Goal: Information Seeking & Learning: Learn about a topic

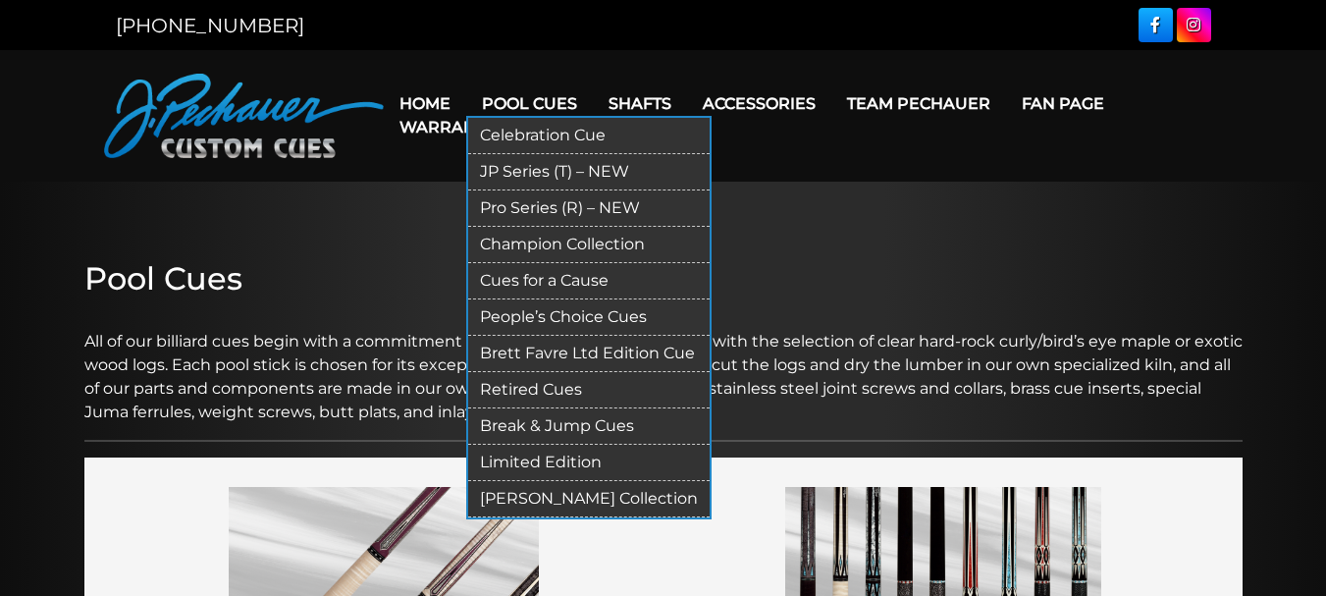
click at [520, 89] on link "Pool Cues" at bounding box center [529, 104] width 127 height 50
click at [526, 168] on link "JP Series (T) – NEW" at bounding box center [589, 172] width 242 height 36
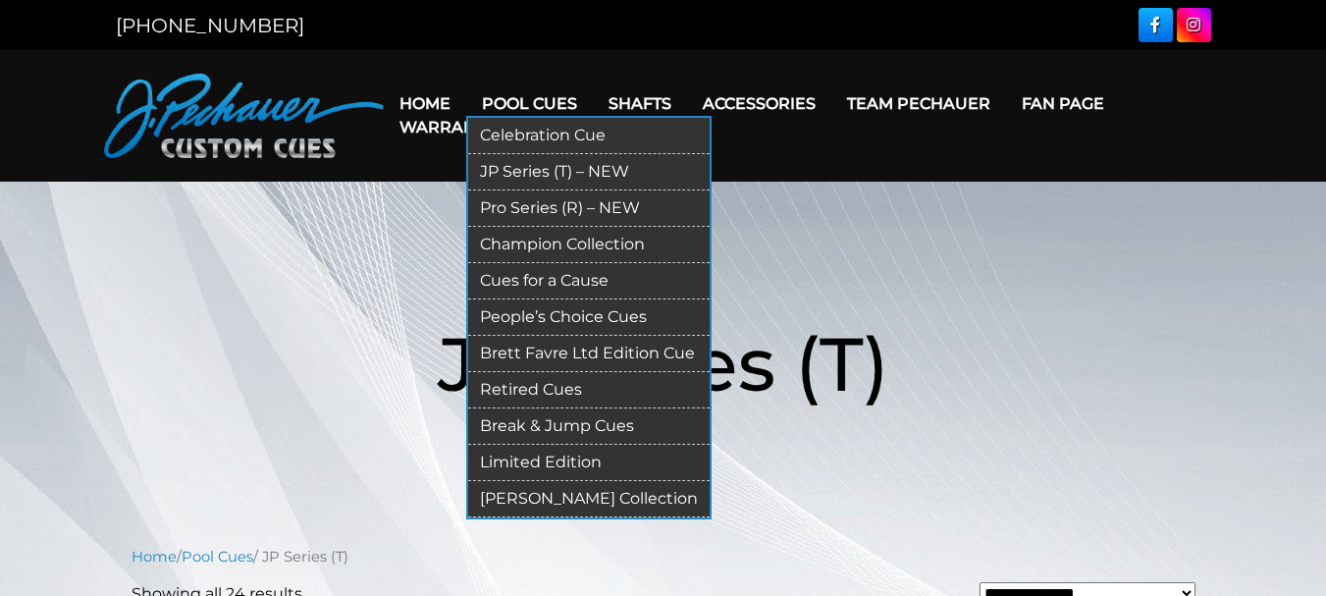
click at [523, 204] on link "Pro Series (R) – NEW" at bounding box center [589, 208] width 242 height 36
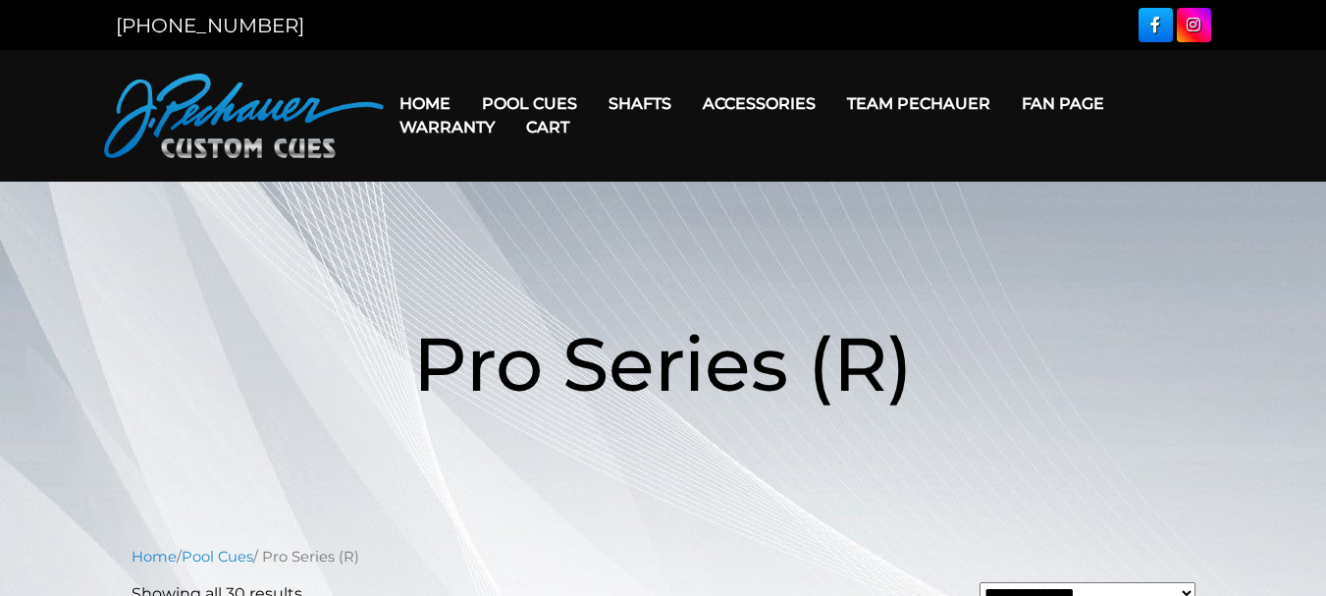
click at [552, 104] on link "Cart" at bounding box center [548, 127] width 75 height 50
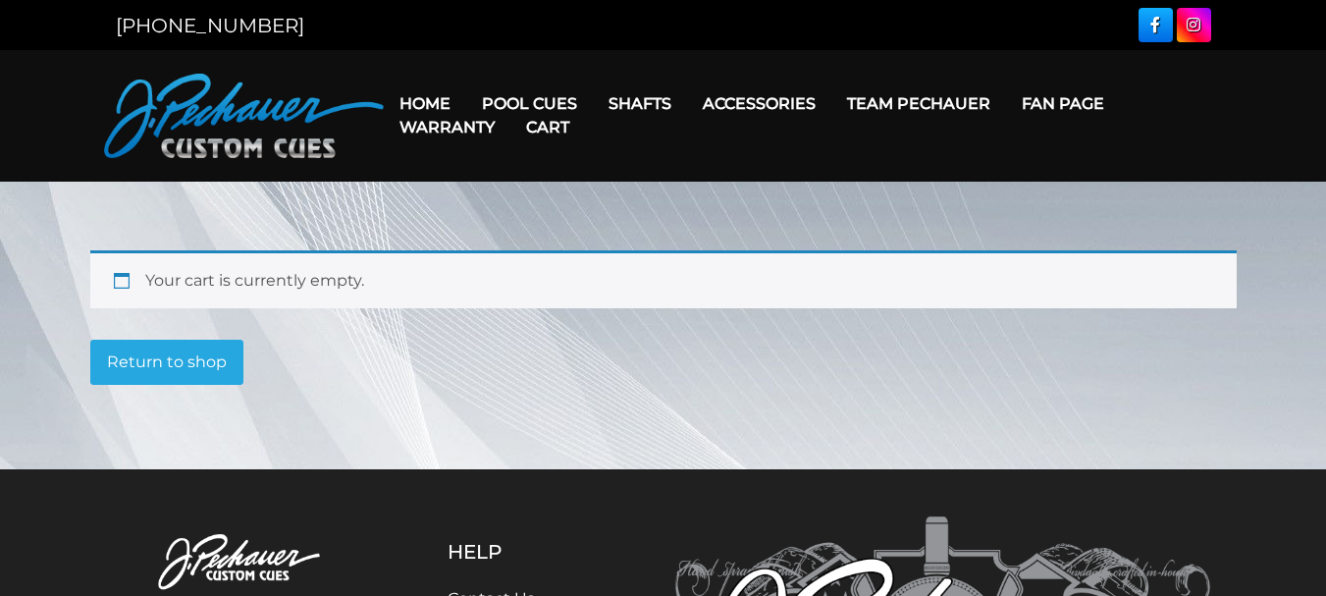
click at [519, 105] on link "Cart" at bounding box center [548, 127] width 75 height 50
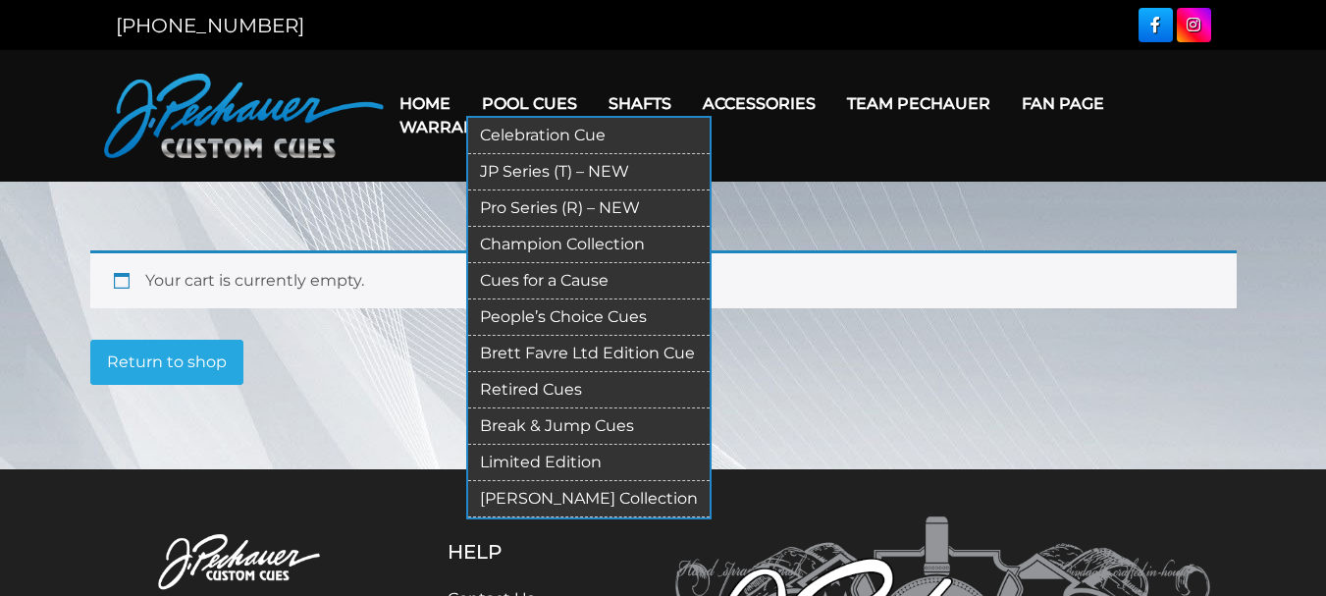
click at [533, 244] on link "Champion Collection" at bounding box center [589, 245] width 242 height 36
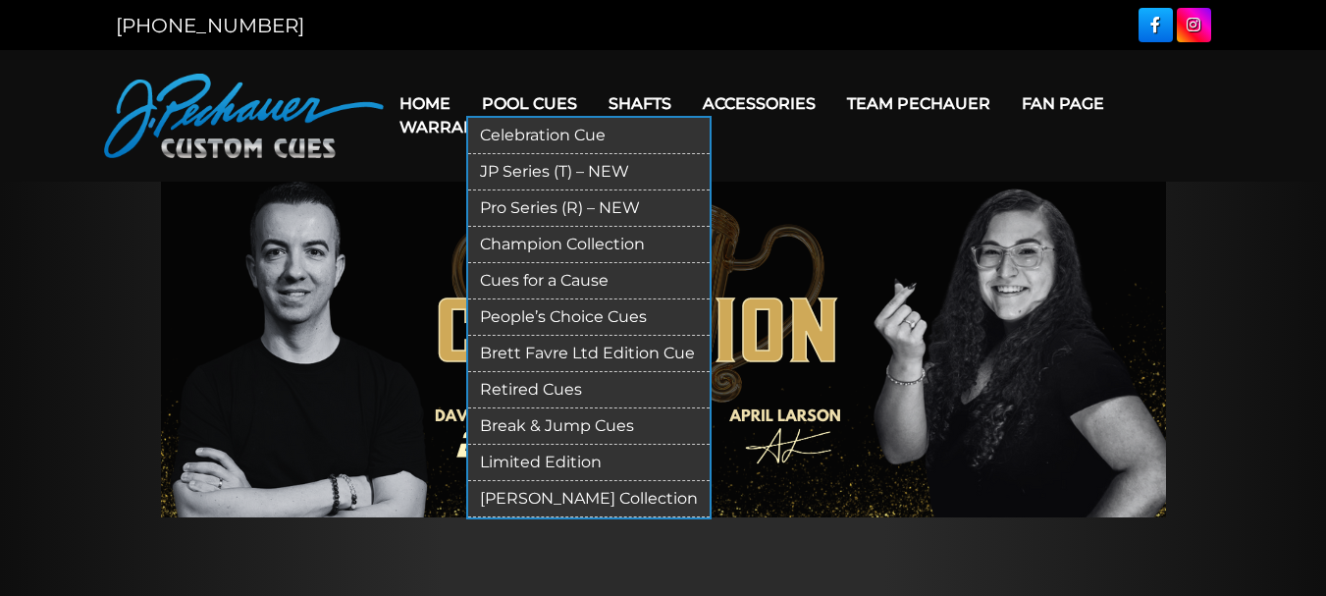
click at [546, 383] on link "Retired Cues" at bounding box center [589, 390] width 242 height 36
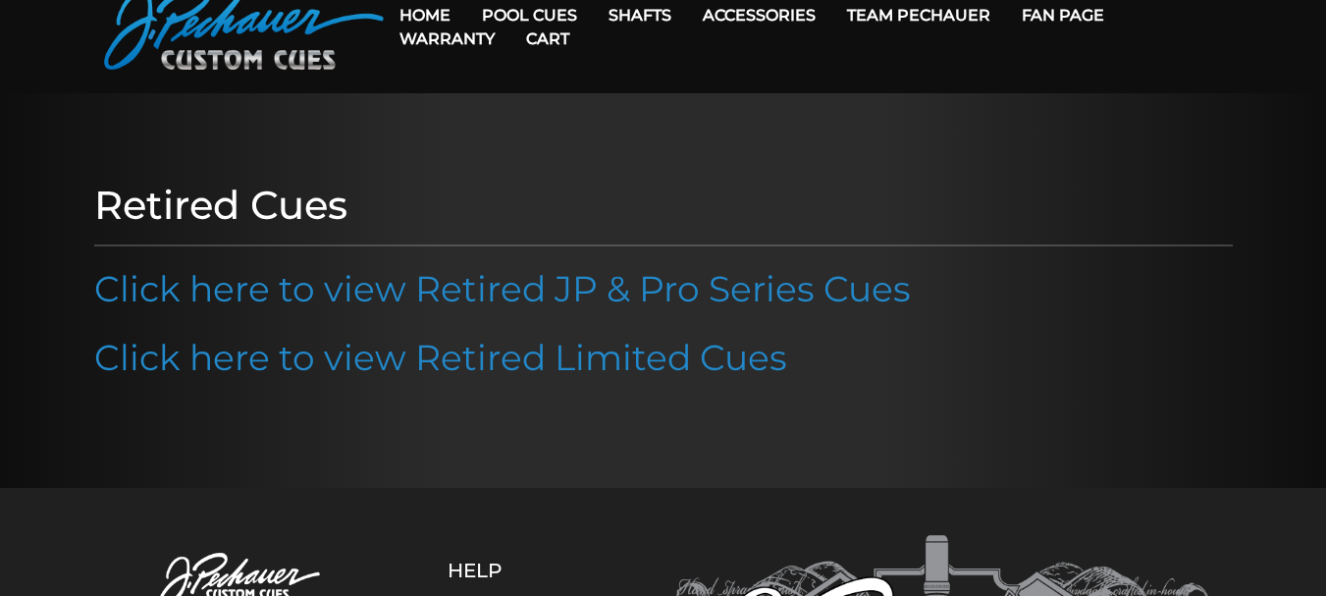
scroll to position [90, 0]
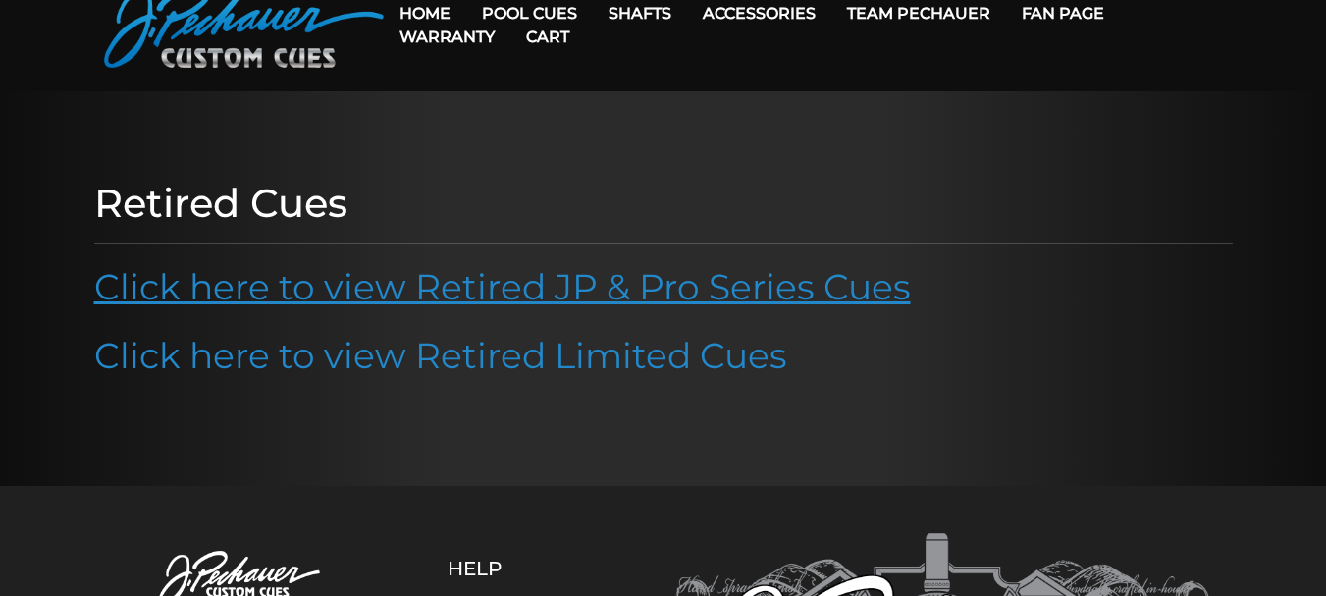
click at [860, 286] on link "Click here to view Retired JP & Pro Series Cues" at bounding box center [502, 286] width 817 height 43
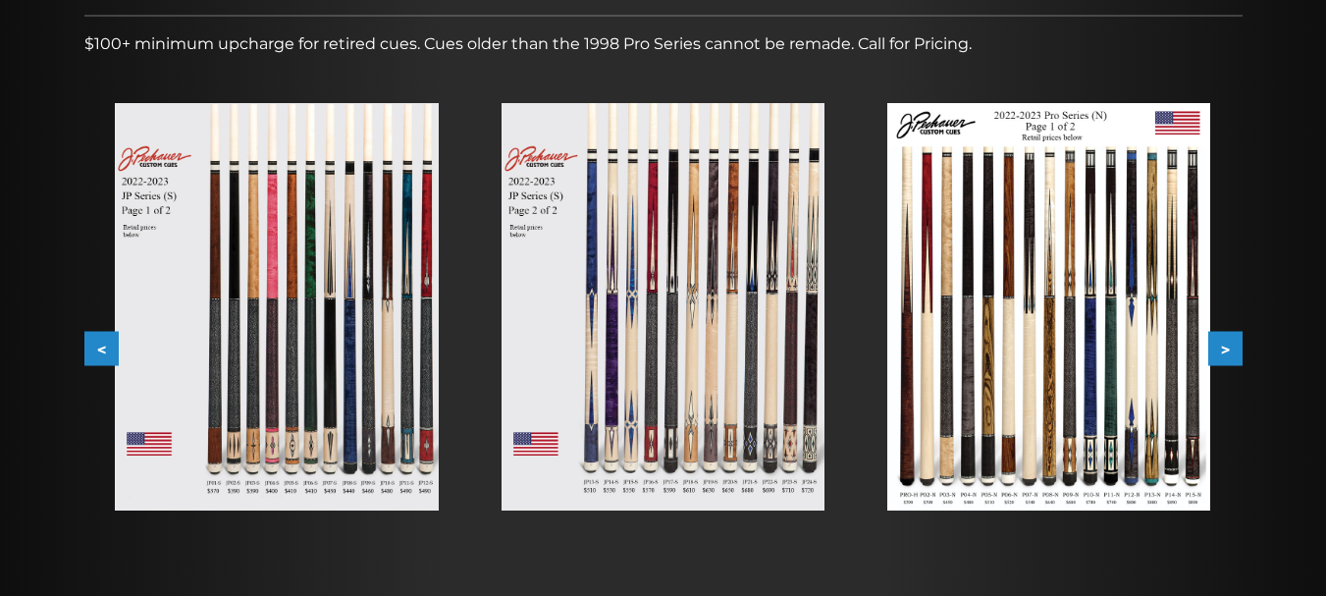
scroll to position [311, 0]
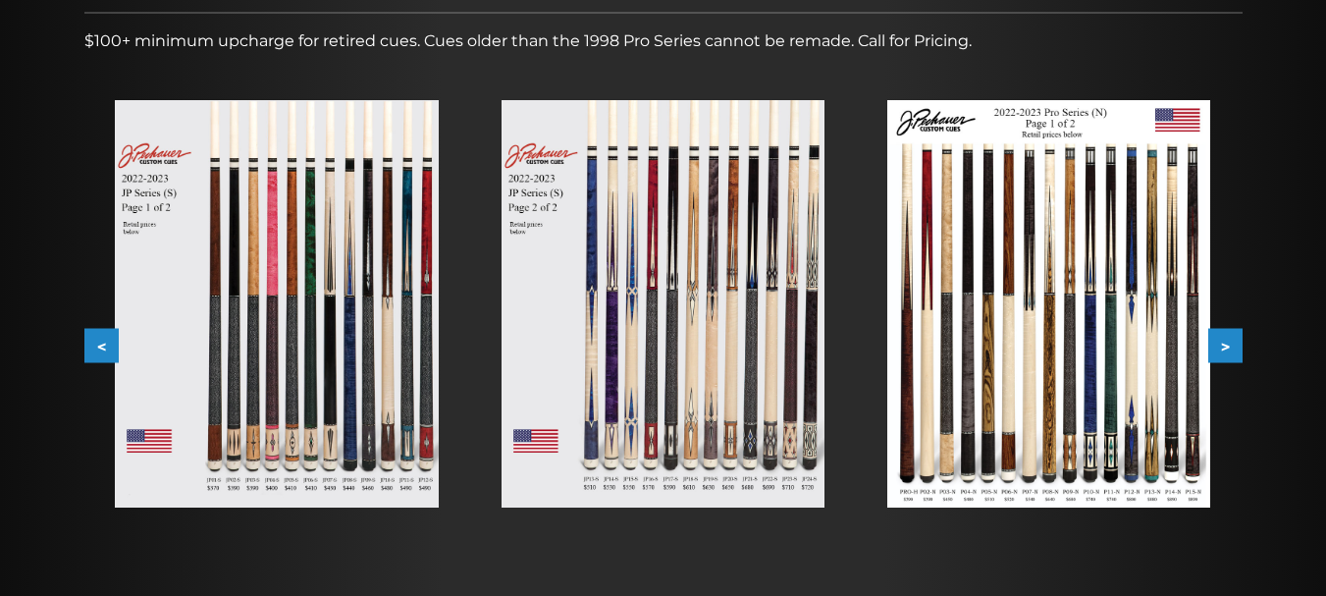
drag, startPoint x: 1336, startPoint y: 84, endPoint x: 1326, endPoint y: 203, distance: 119.3
click at [1326, 203] on html "We're updating our online ordering! Online ordering is currently under maintena…" at bounding box center [663, 423] width 1326 height 1468
click at [715, 390] on img at bounding box center [663, 303] width 323 height 407
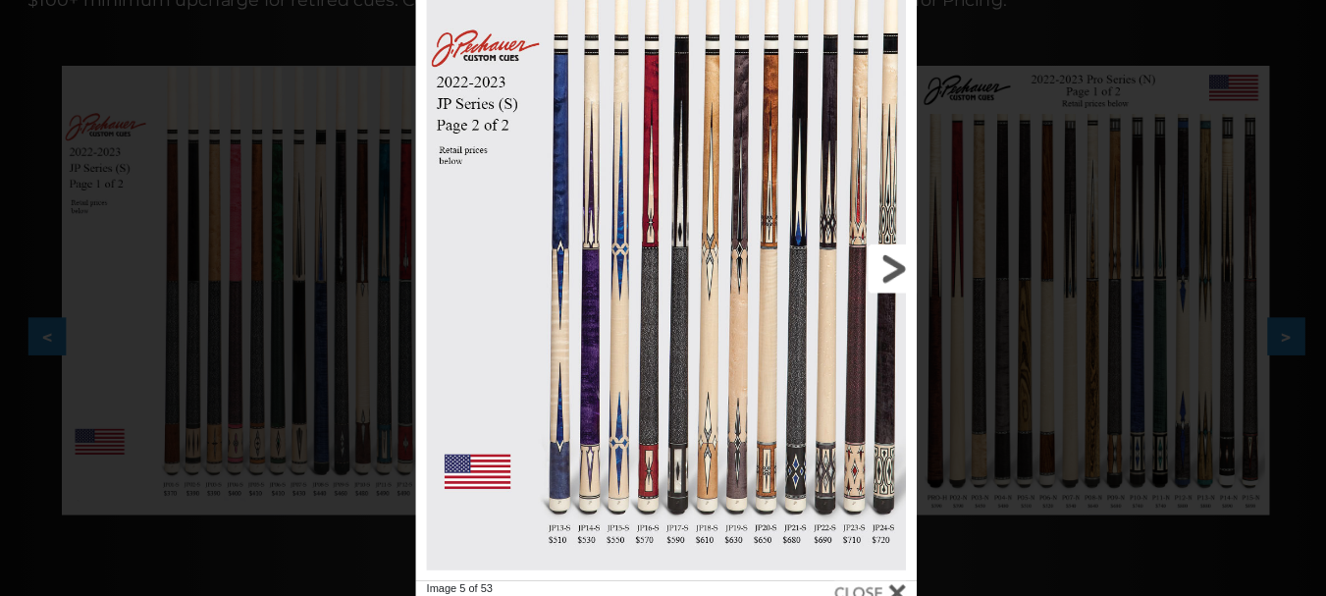
click at [860, 277] on link at bounding box center [788, 284] width 204 height 568
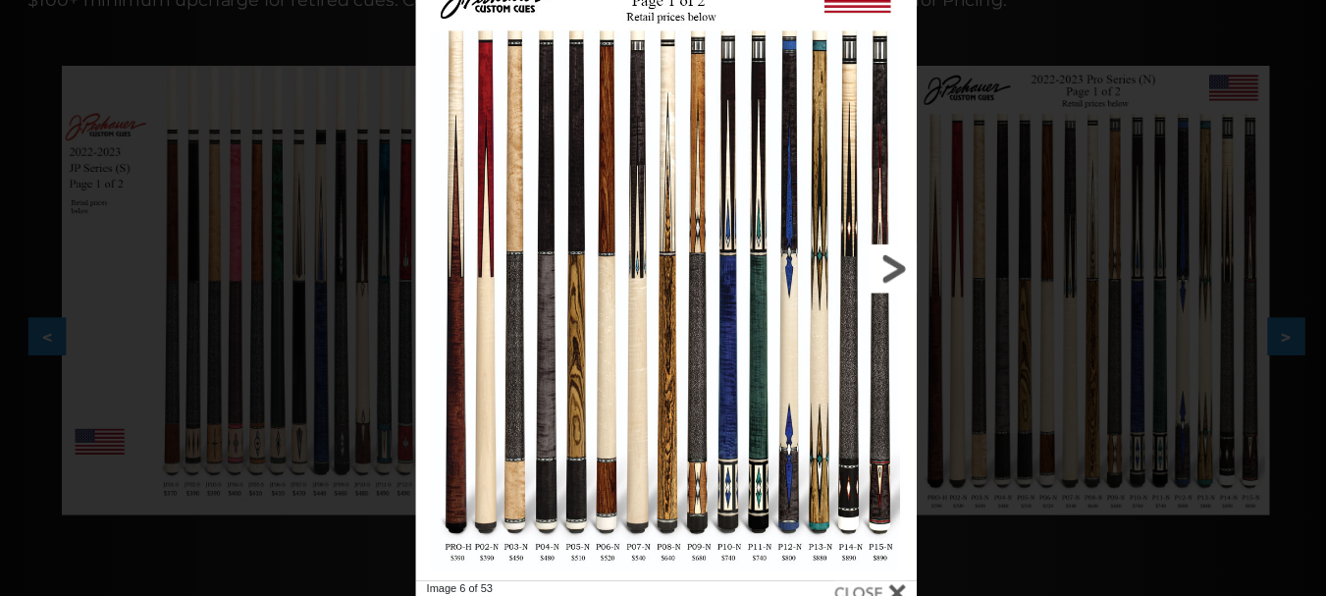
click at [873, 274] on link at bounding box center [788, 284] width 204 height 568
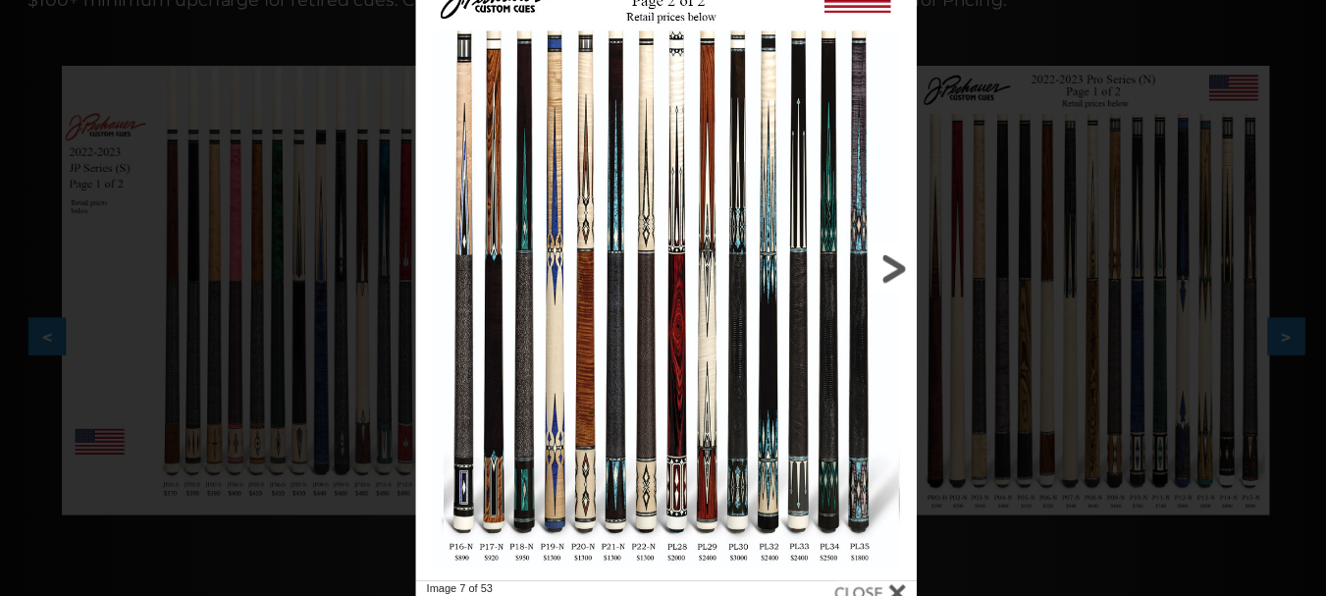
click at [873, 274] on link at bounding box center [788, 284] width 204 height 568
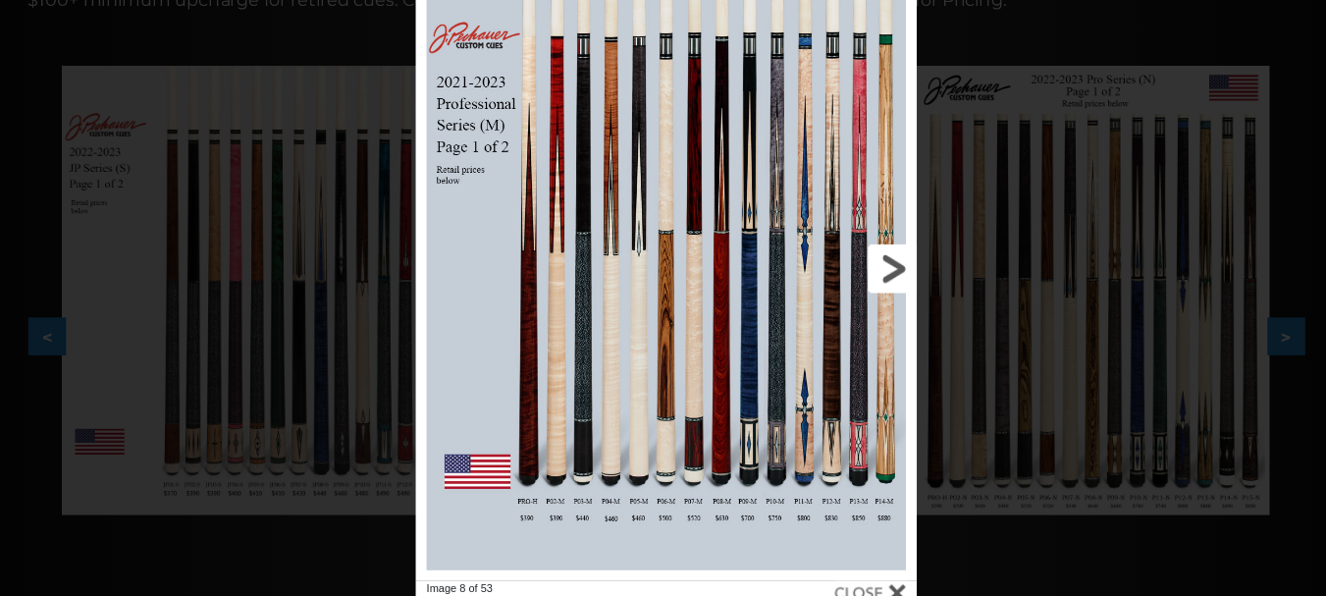
click at [873, 274] on link at bounding box center [788, 284] width 204 height 568
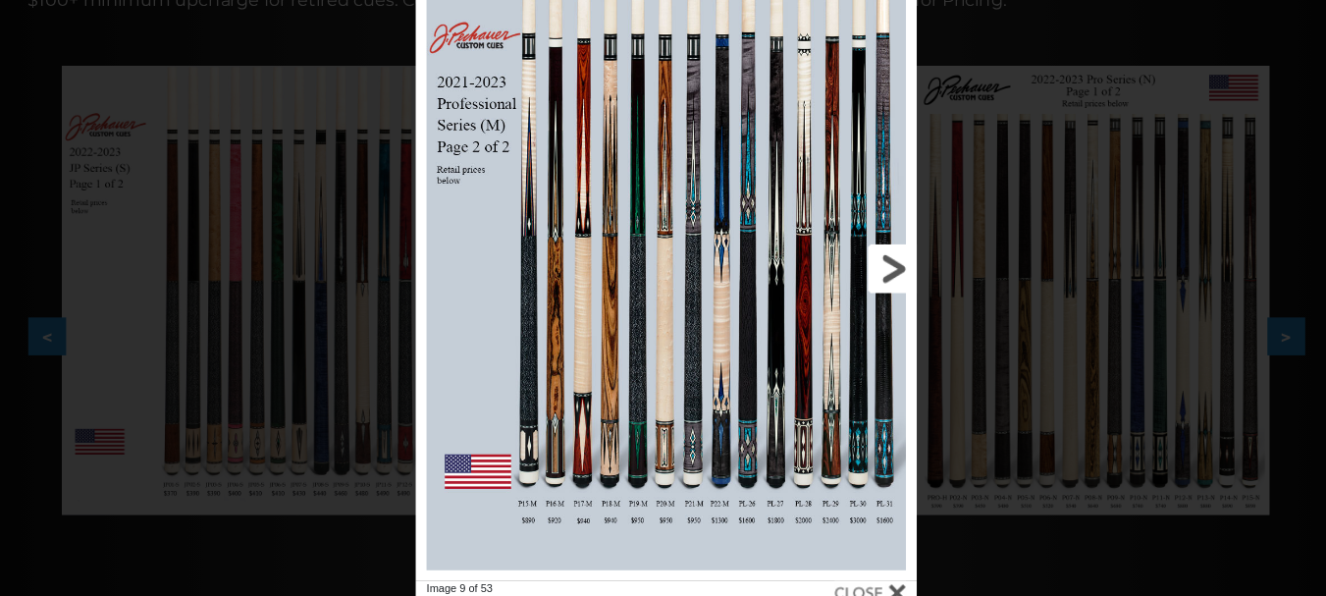
click at [873, 274] on link at bounding box center [788, 284] width 204 height 568
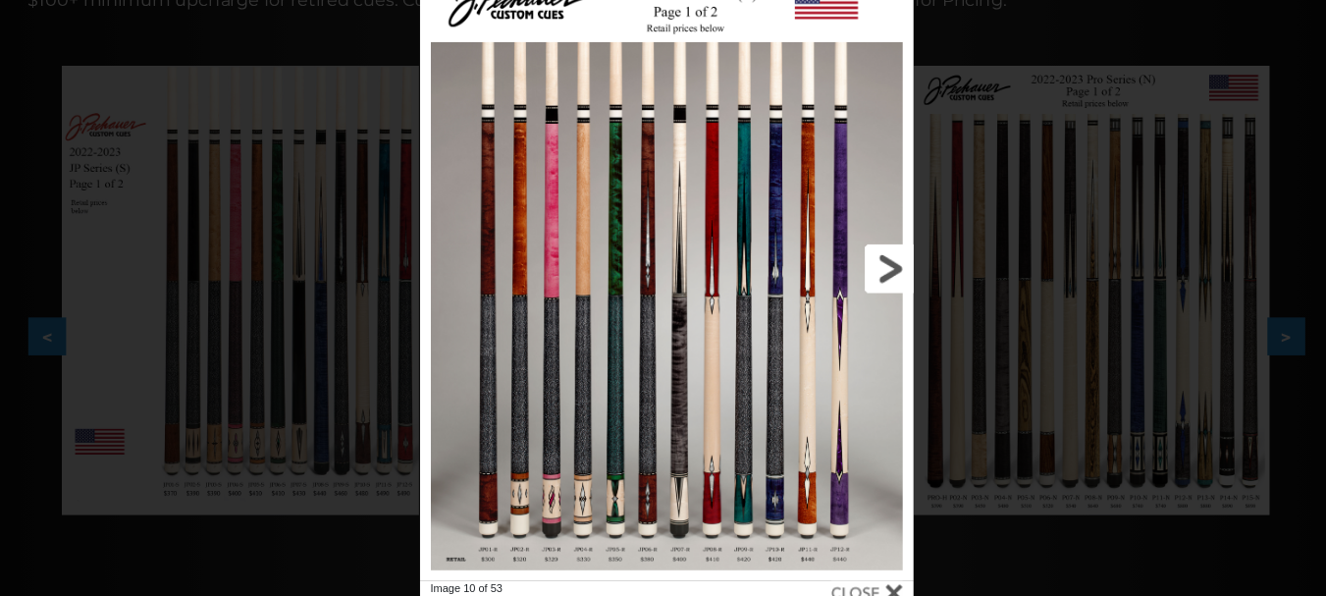
click at [855, 295] on link at bounding box center [785, 284] width 201 height 568
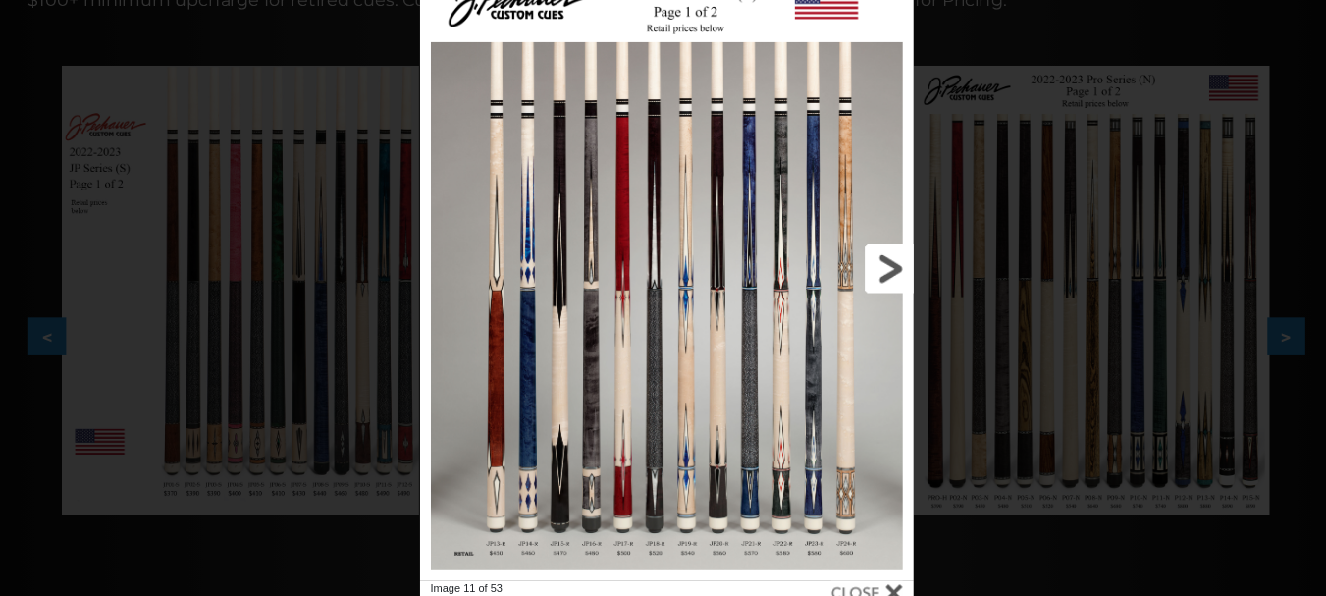
click at [730, 378] on link at bounding box center [785, 284] width 201 height 568
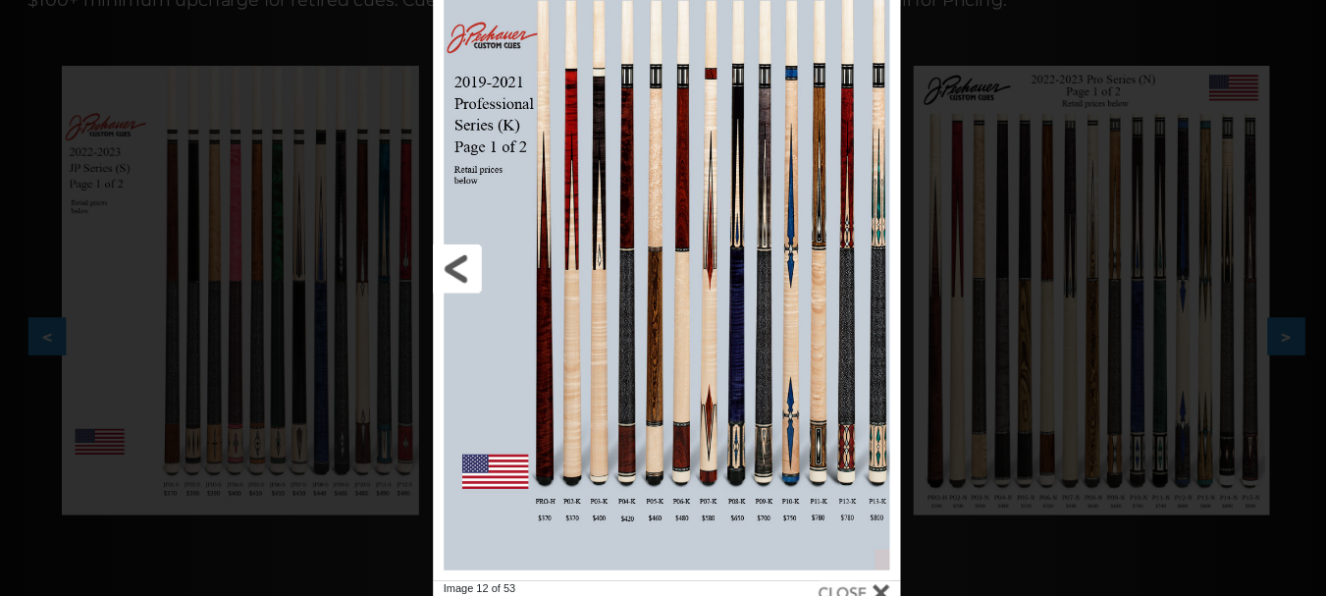
click at [477, 281] on link at bounding box center [547, 284] width 190 height 568
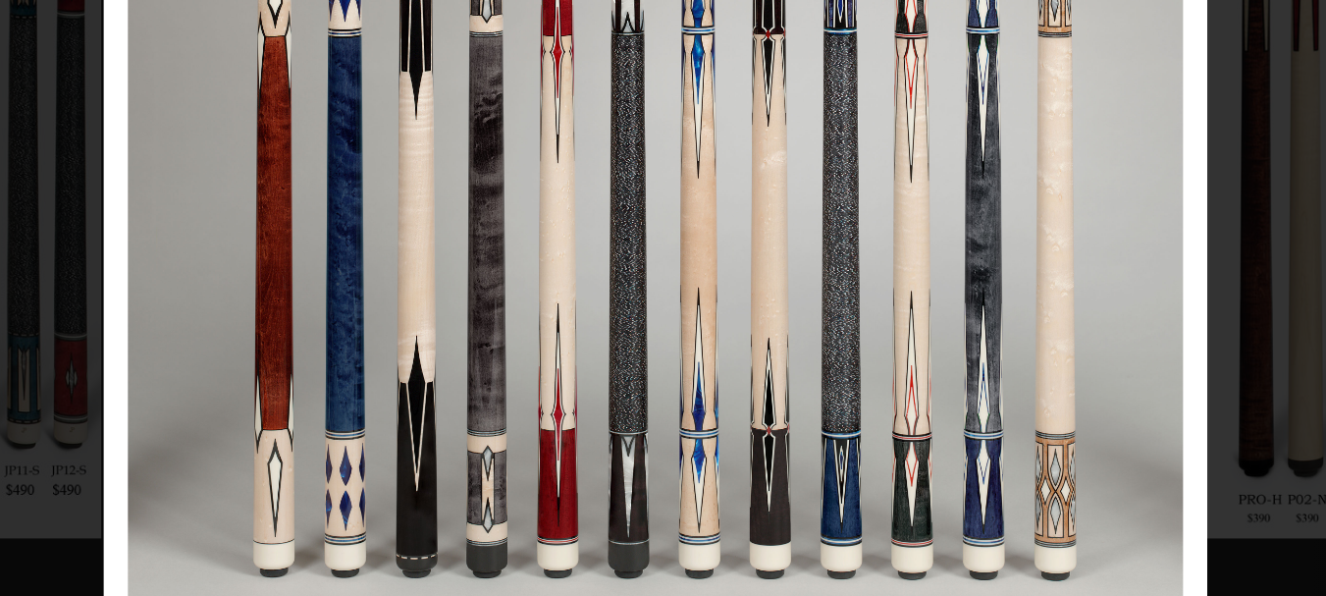
scroll to position [0, 0]
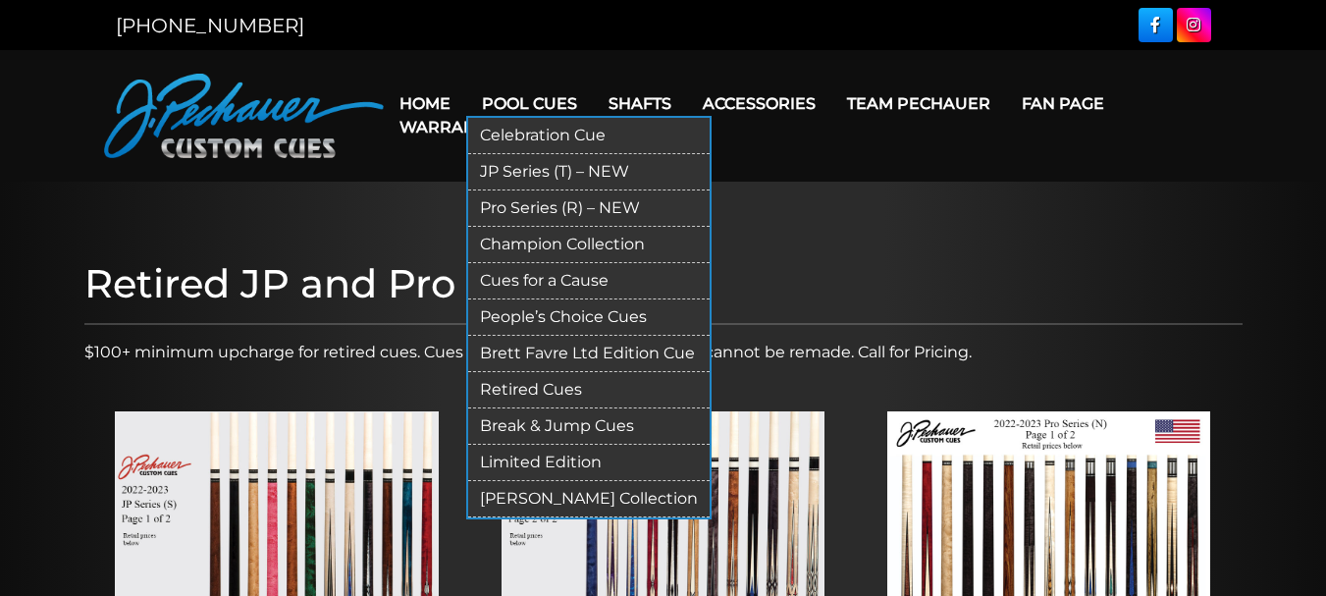
click at [563, 171] on link "JP Series (T) – NEW" at bounding box center [589, 172] width 242 height 36
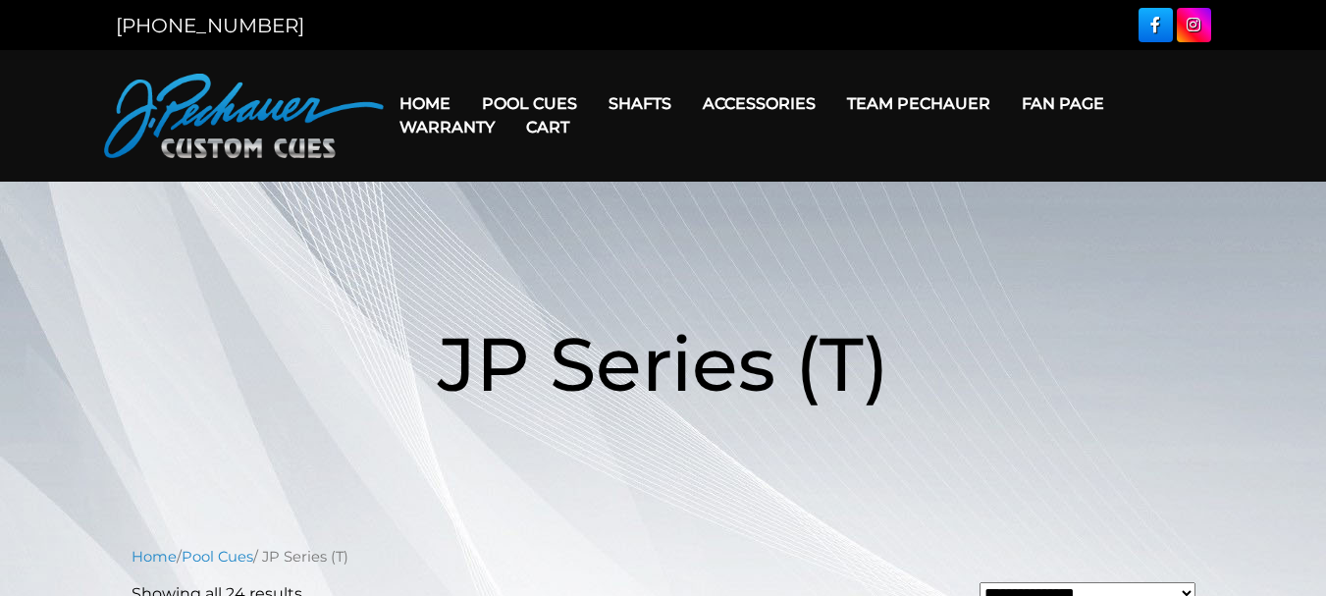
click at [904, 96] on link "Team Pechauer" at bounding box center [919, 104] width 175 height 50
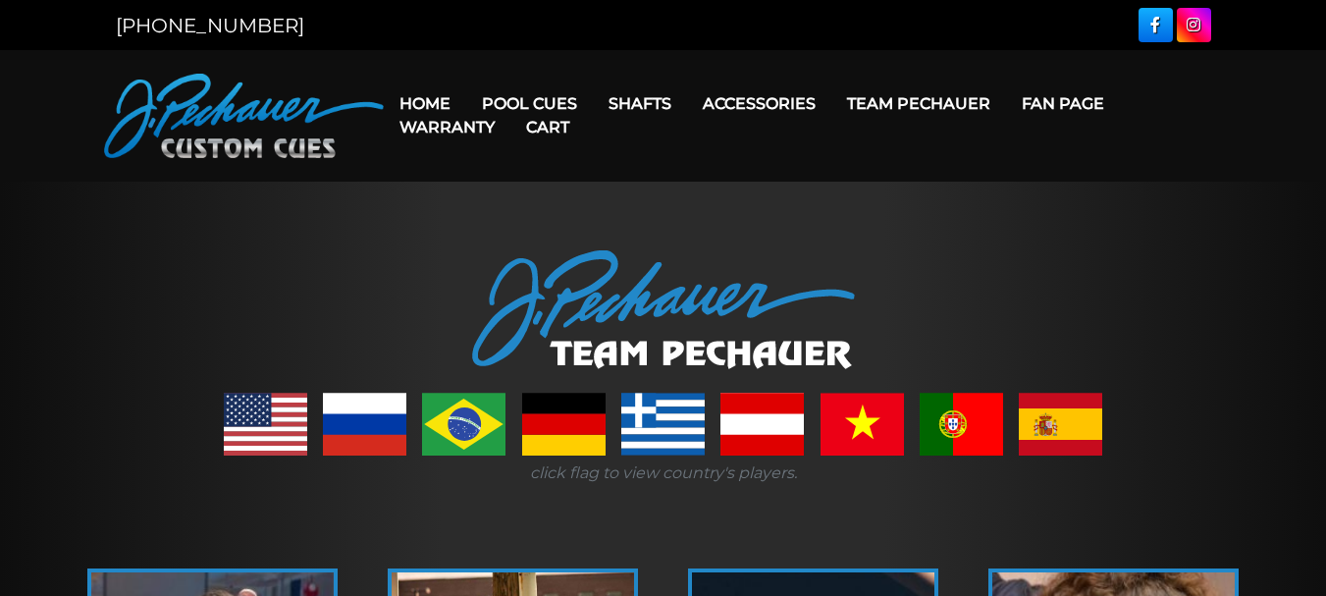
click at [277, 420] on link at bounding box center [265, 424] width 83 height 63
